Goal: Task Accomplishment & Management: Use online tool/utility

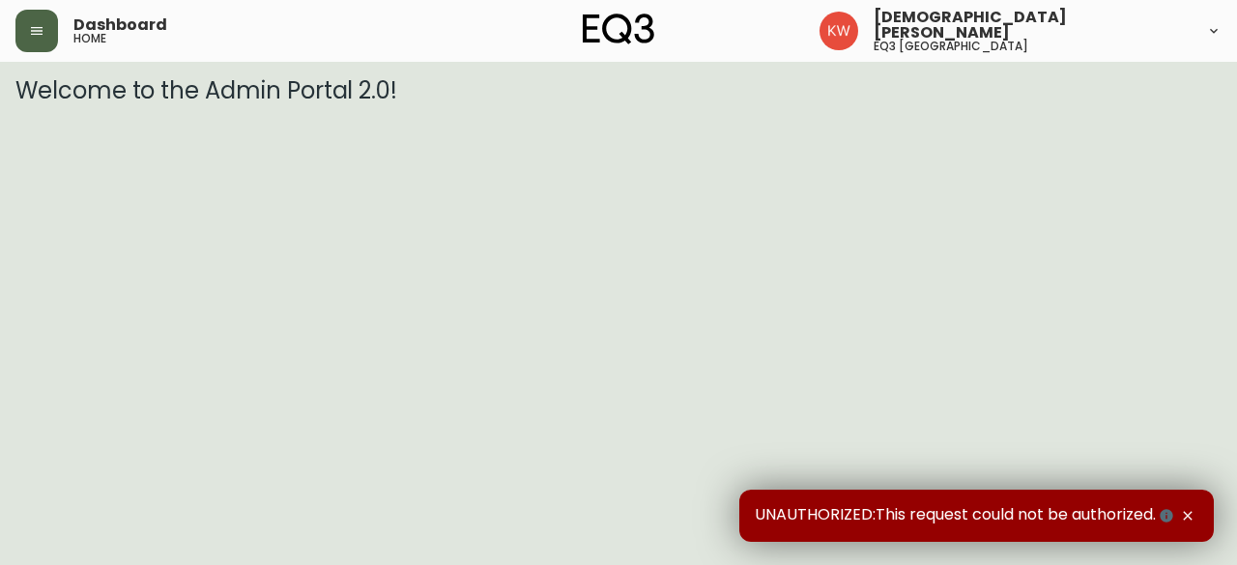
click at [46, 37] on button "button" at bounding box center [36, 31] width 43 height 43
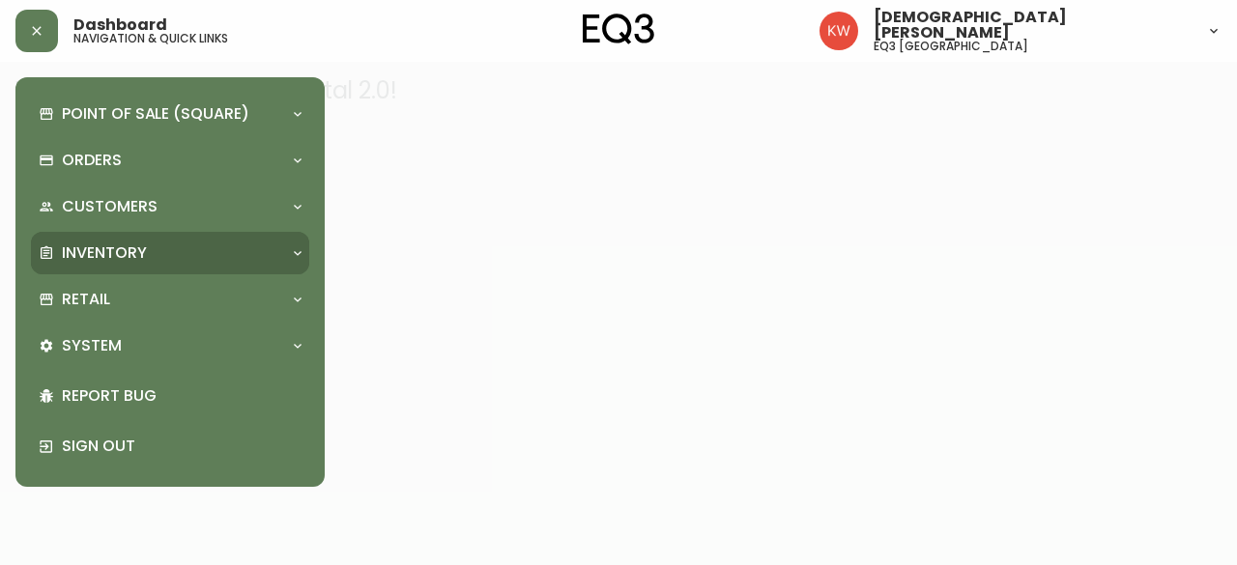
click at [243, 264] on div "Inventory" at bounding box center [161, 253] width 244 height 21
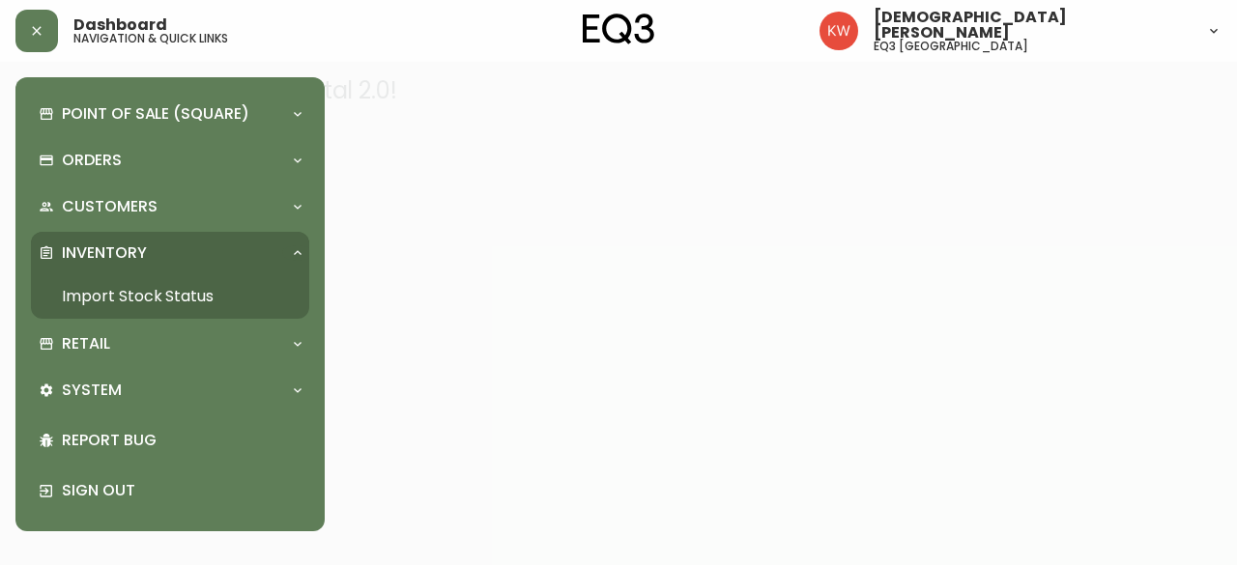
click at [170, 287] on link "Import Stock Status" at bounding box center [170, 297] width 278 height 44
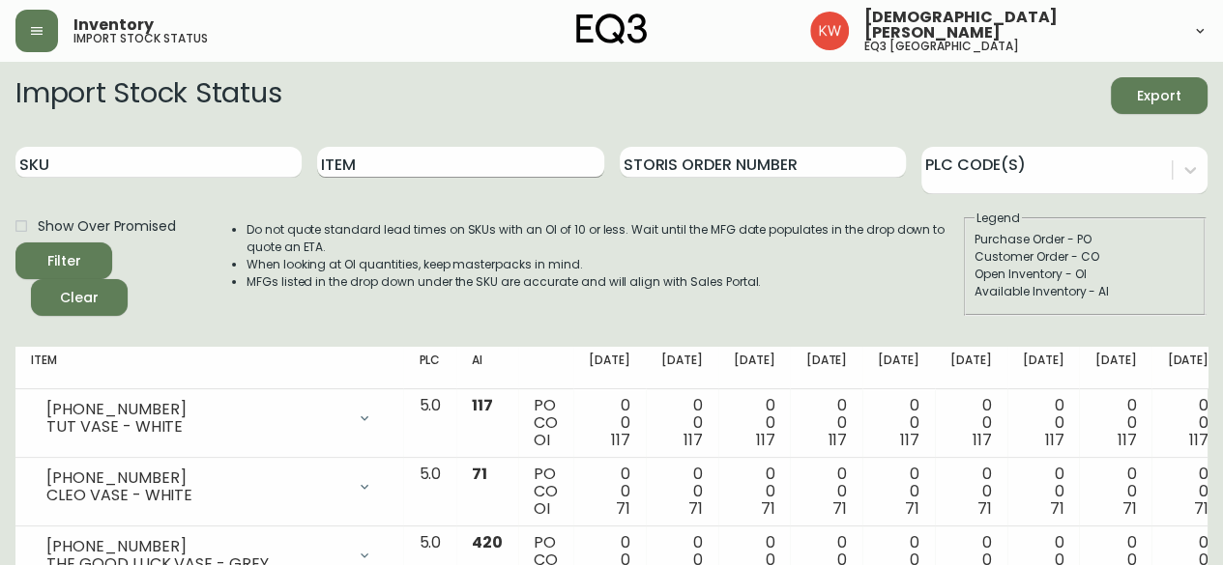
click at [515, 165] on input "Item" at bounding box center [460, 162] width 286 height 31
type input "tambour"
click at [15, 243] on button "Filter" at bounding box center [63, 261] width 97 height 37
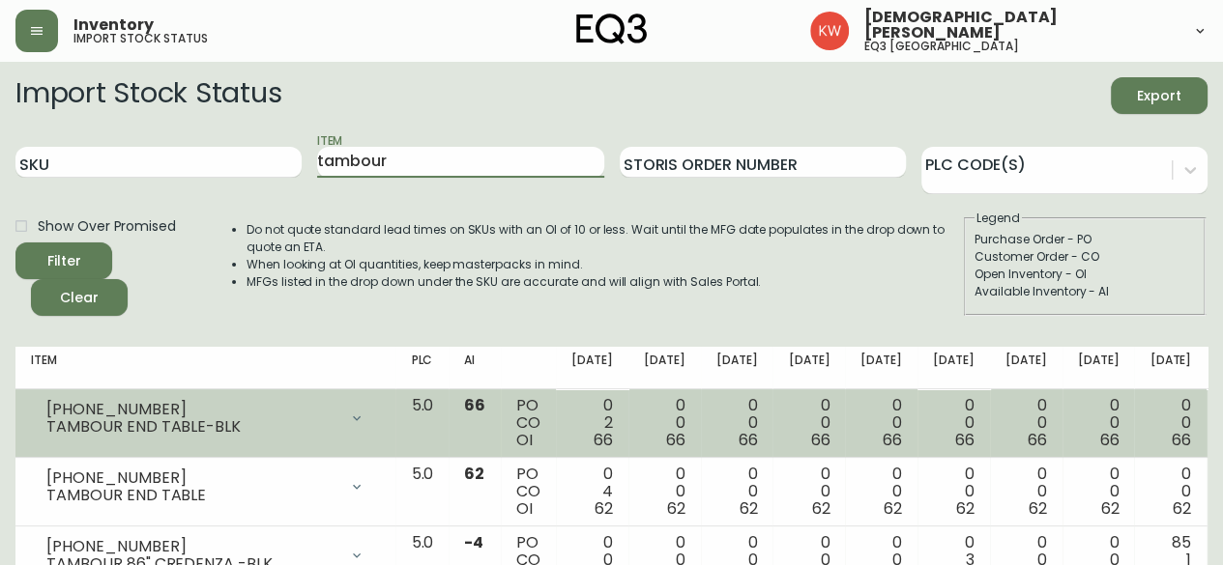
scroll to position [97, 0]
